Goal: Contribute content

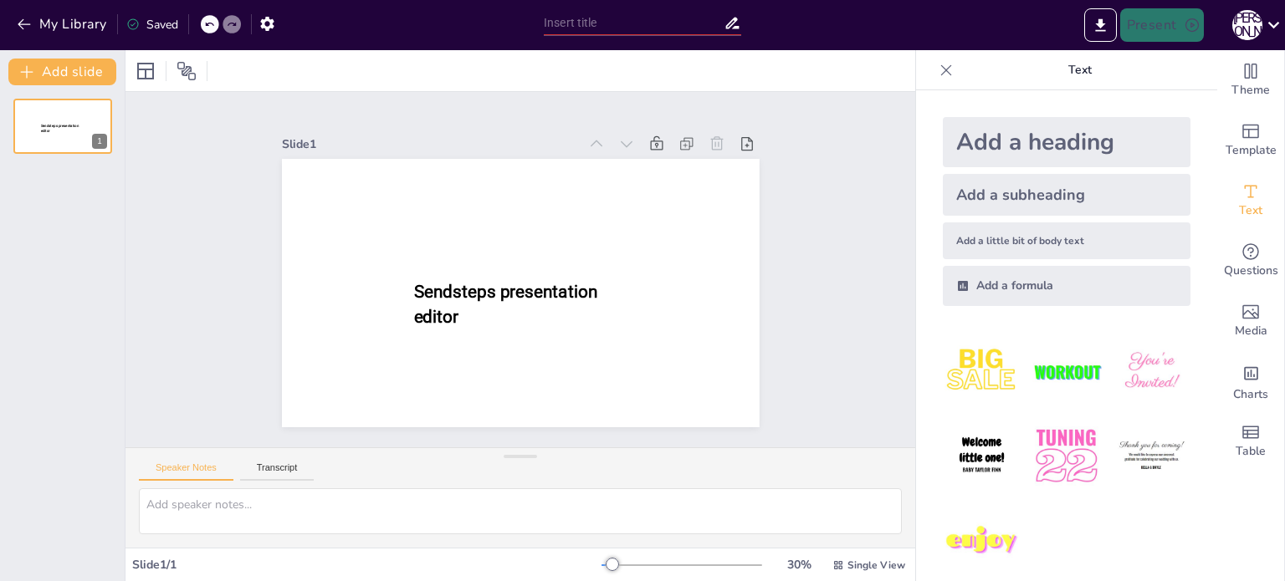
type input "New Sendsteps"
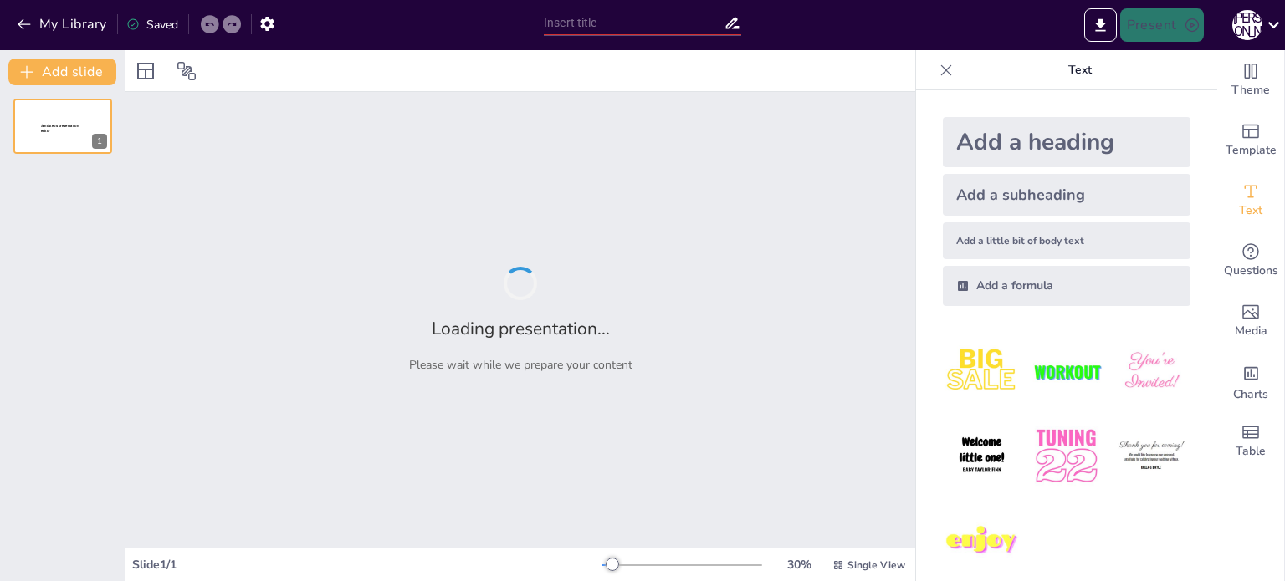
type input "Як будувати стосунки? Перша частина"
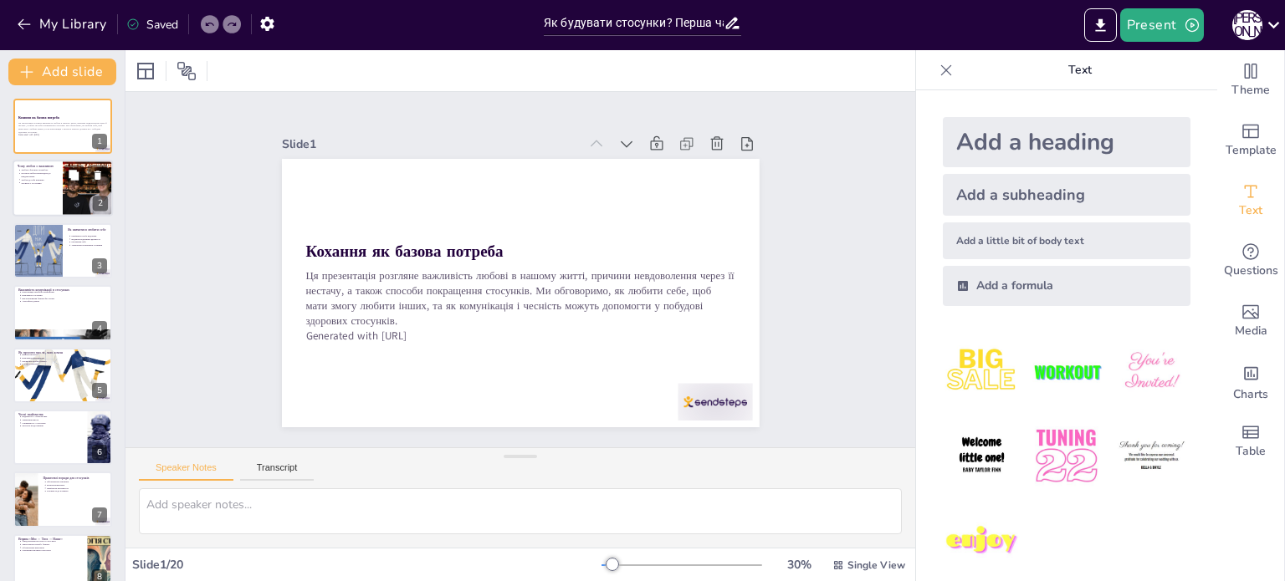
click at [47, 202] on div at bounding box center [63, 189] width 100 height 57
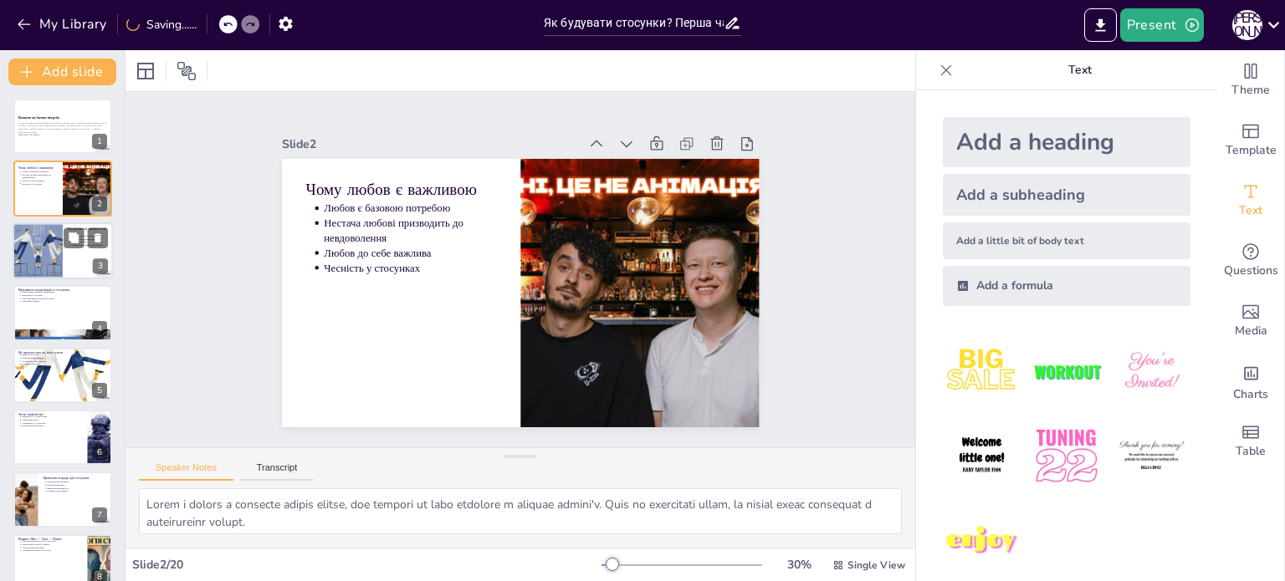
click at [37, 258] on div at bounding box center [37, 251] width 108 height 57
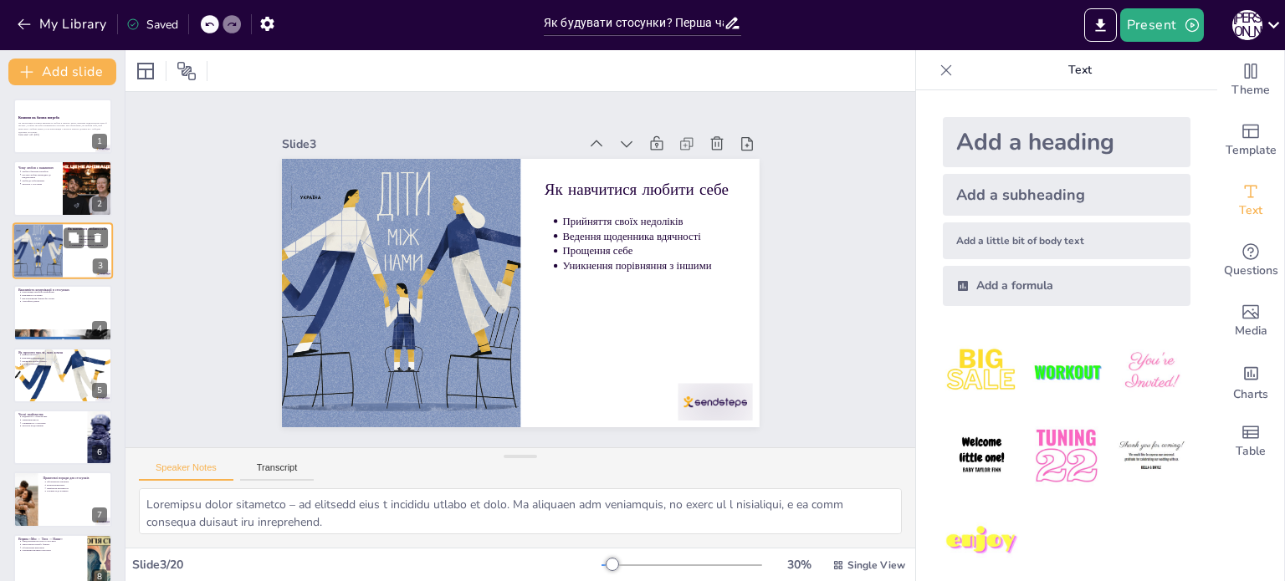
scroll to position [84, 0]
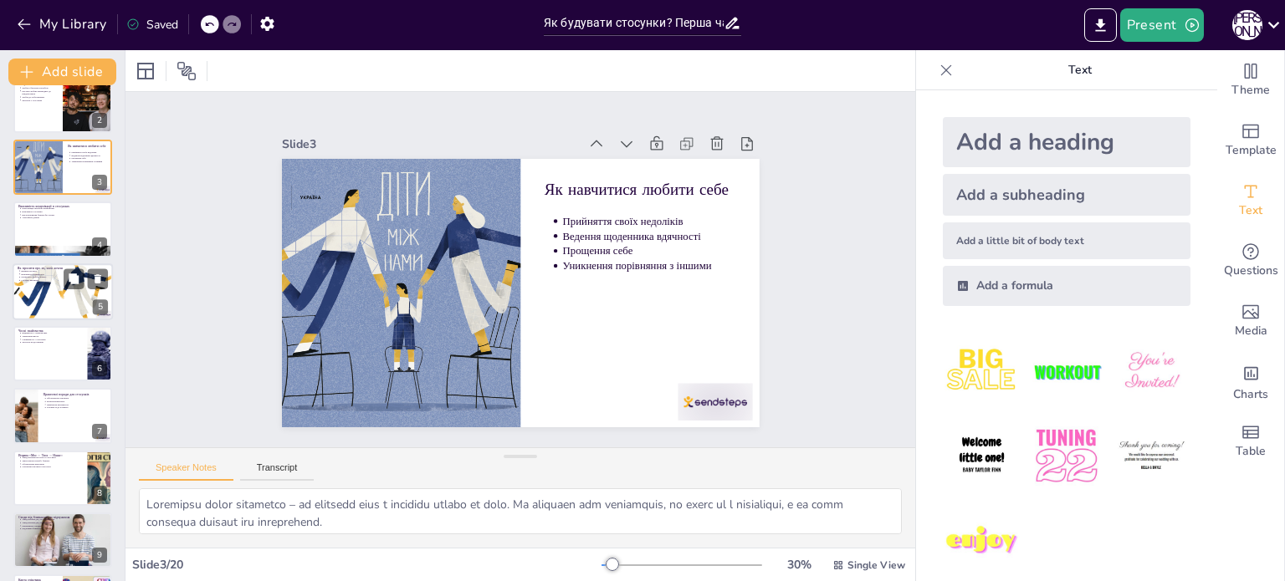
click at [30, 313] on div at bounding box center [63, 292] width 100 height 70
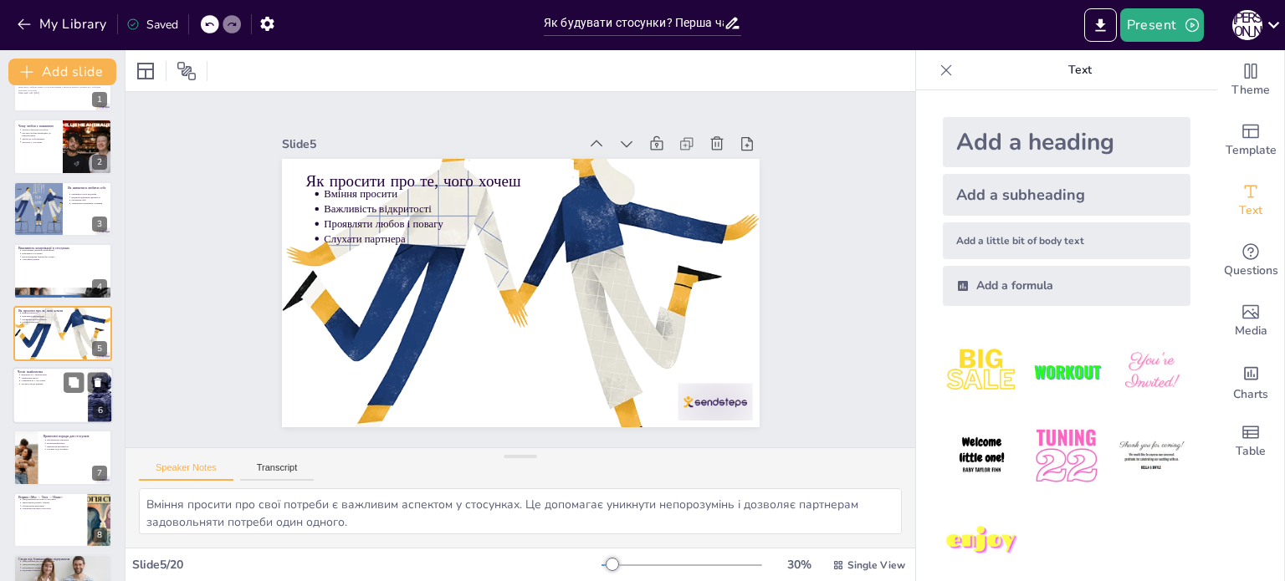
click at [30, 389] on div at bounding box center [63, 395] width 100 height 57
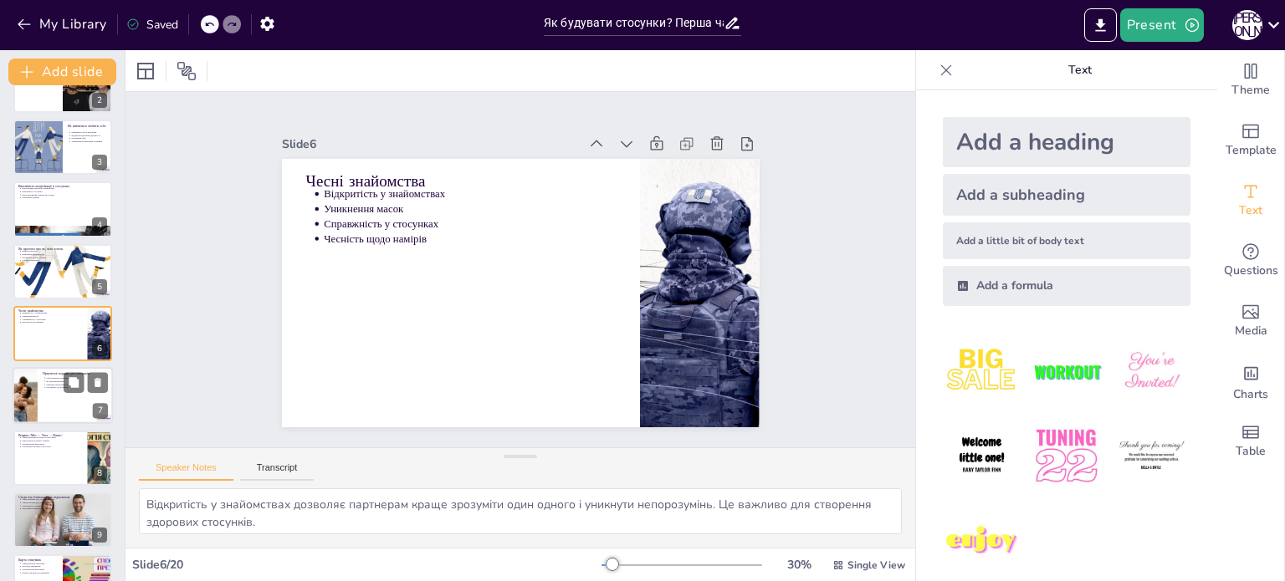
click at [28, 418] on div at bounding box center [25, 396] width 108 height 57
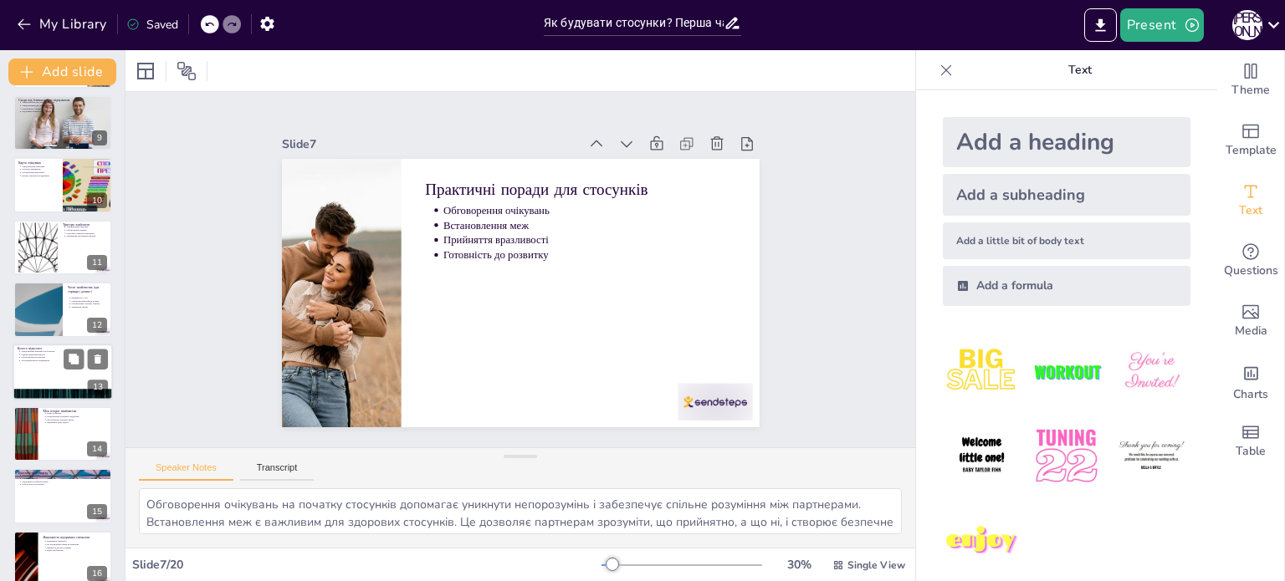
click at [41, 361] on p "Зосередження на покращенні" at bounding box center [64, 360] width 87 height 3
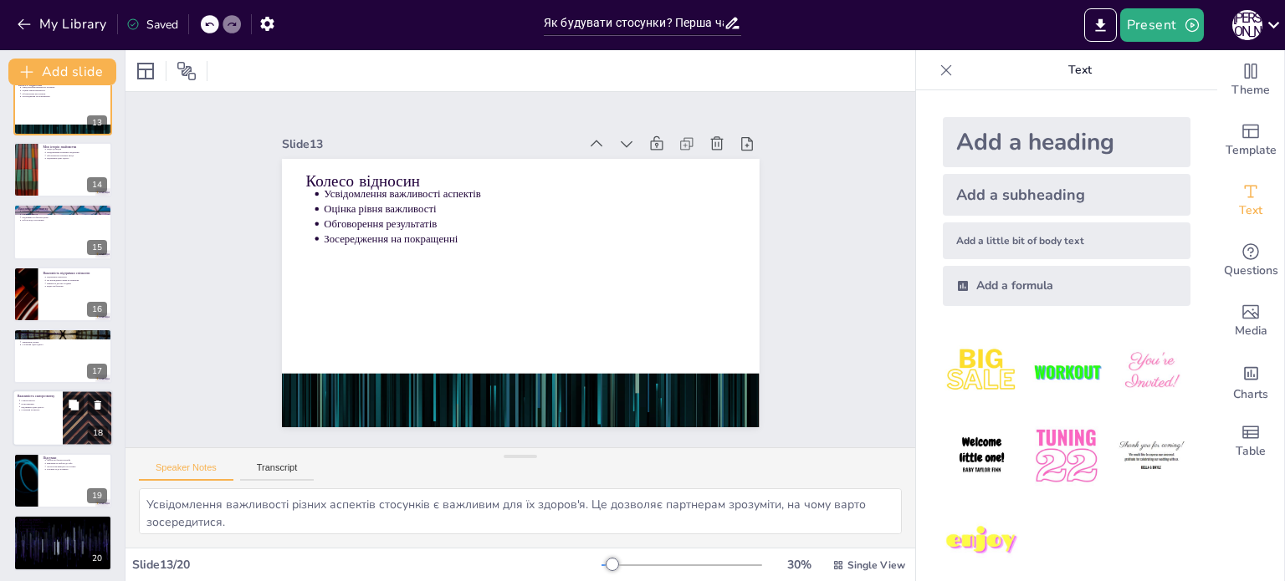
scroll to position [768, 0]
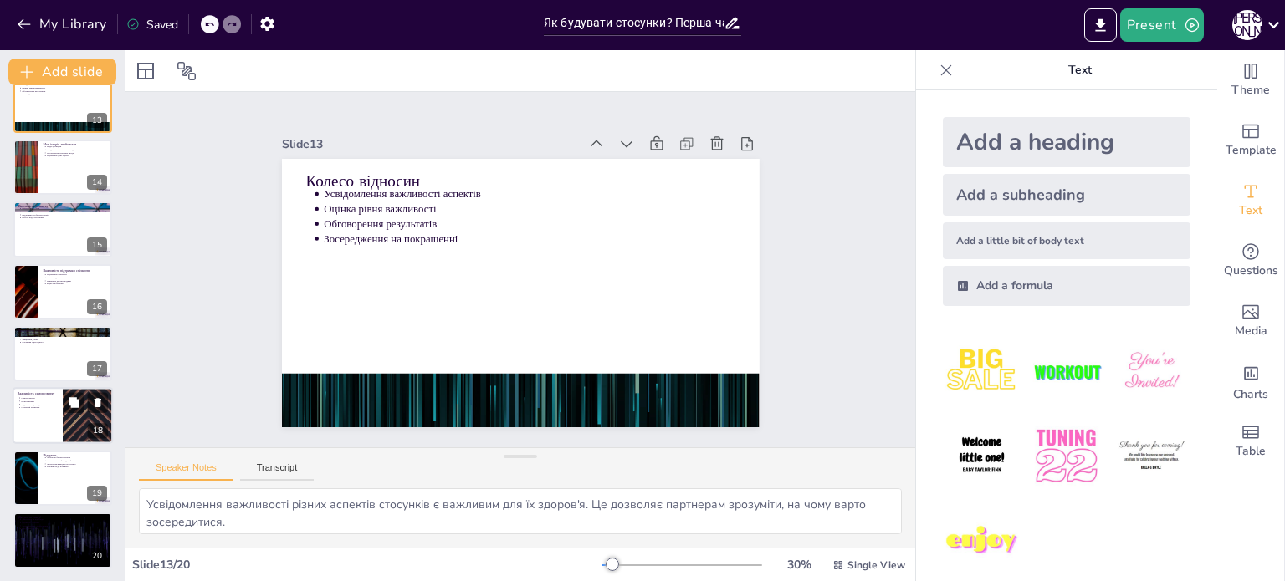
click at [40, 405] on p "Підтримка один одного" at bounding box center [39, 404] width 37 height 3
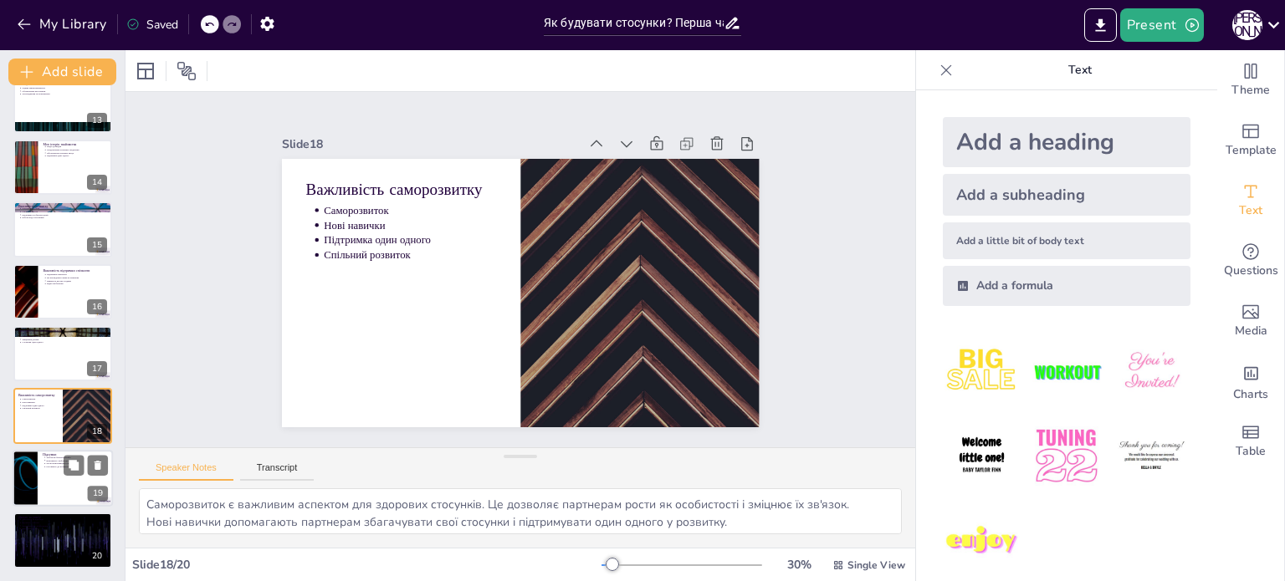
click at [33, 461] on div at bounding box center [25, 478] width 100 height 57
type textarea "Любов є основною потребою, яка впливає на наше емоційне і фізичне здоров'я. Важ…"
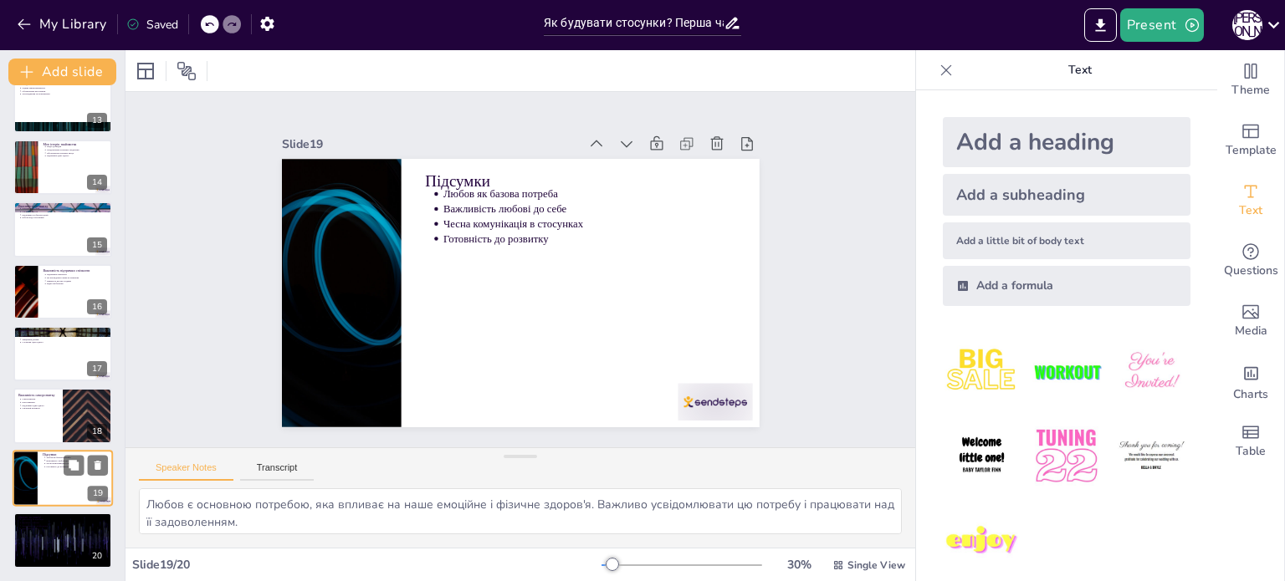
click at [31, 482] on div at bounding box center [25, 478] width 100 height 57
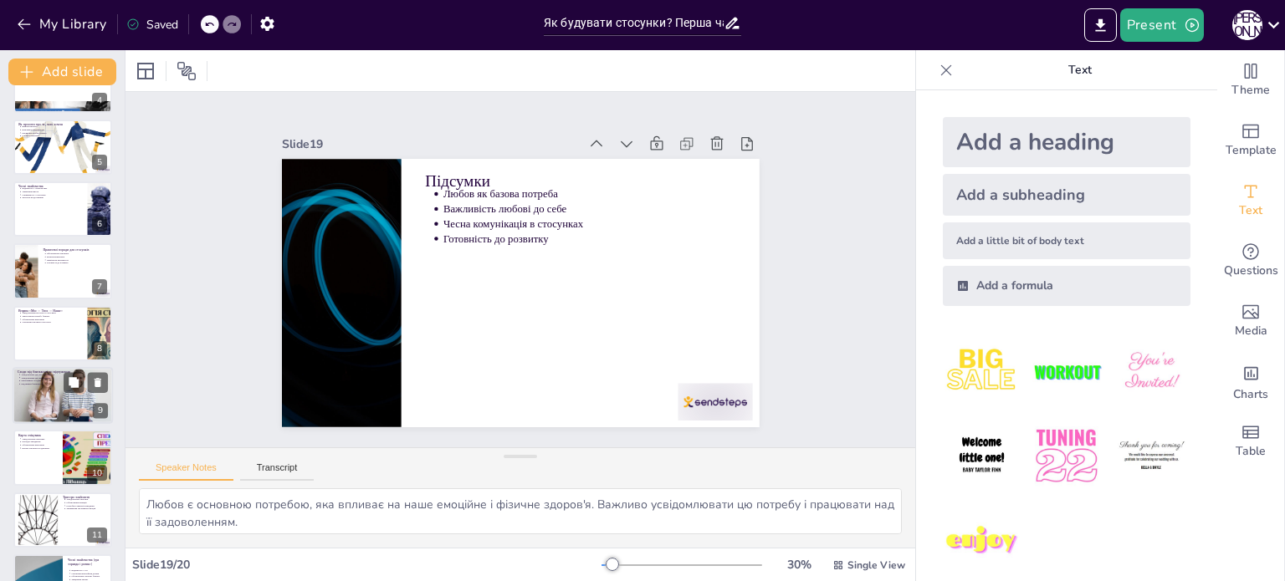
scroll to position [0, 0]
